Goal: Task Accomplishment & Management: Use online tool/utility

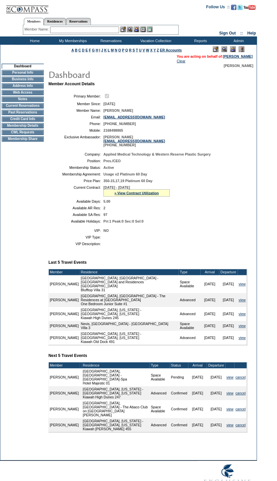
scroll to position [25, 0]
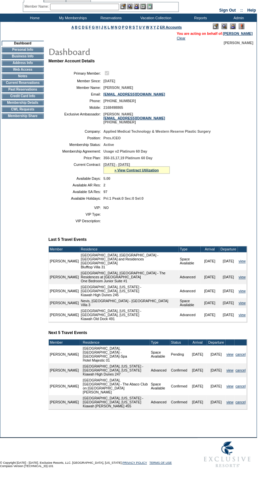
drag, startPoint x: 32, startPoint y: 0, endPoint x: 237, endPoint y: 343, distance: 399.4
click at [237, 343] on td "Member Account Details Primary Member: Member Since: [DATE] Member Name: [PERSO…" at bounding box center [150, 240] width 204 height 363
click at [241, 356] on link "cancel" at bounding box center [240, 354] width 10 height 4
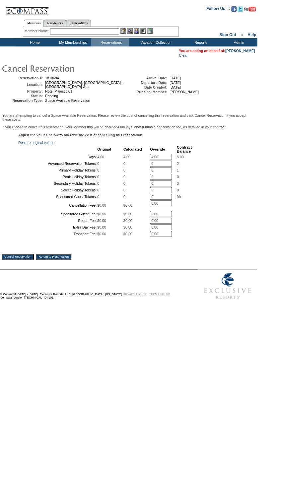
drag, startPoint x: 160, startPoint y: 159, endPoint x: 139, endPoint y: 160, distance: 20.9
click at [139, 160] on tr "Days: 4.00 4.00 4.00 * 5.00" at bounding box center [105, 157] width 173 height 6
type input "0"
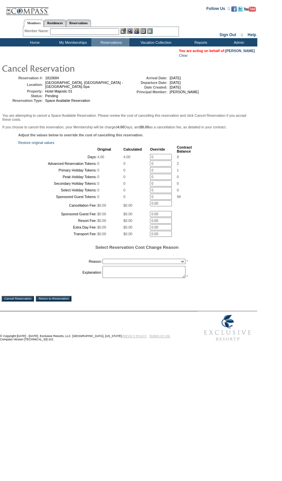
click at [239, 280] on div "Adjust the values below to override the cost of cancelling this reservation. Re…" at bounding box center [129, 209] width 254 height 153
click at [124, 264] on select "Creating Continuous Stay Days Booked After Cancellation Experiential / Hotel / …" at bounding box center [143, 261] width 83 height 5
click at [254, 255] on div "Adjust the values below to override the cost of cancelling this reservation. Re…" at bounding box center [129, 209] width 254 height 153
click at [165, 264] on select "Creating Continuous Stay Days Booked After Cancellation Experiential / Hotel / …" at bounding box center [143, 261] width 83 height 5
click at [223, 286] on div "Adjust the values below to override the cost of cancelling this reservation. Re…" at bounding box center [129, 209] width 254 height 153
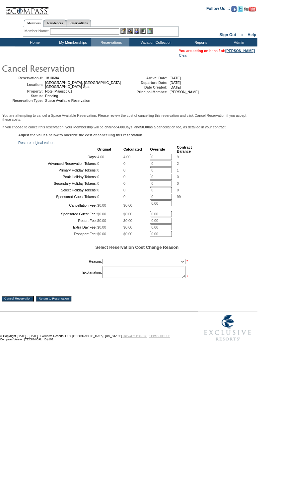
click at [241, 49] on link "[PERSON_NAME]" at bounding box center [240, 51] width 30 height 4
